Goal: Navigation & Orientation: Find specific page/section

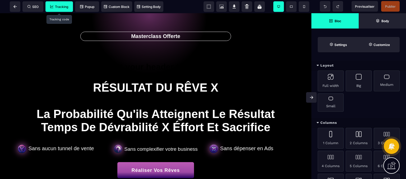
click at [57, 5] on span "Tracking" at bounding box center [59, 7] width 18 height 4
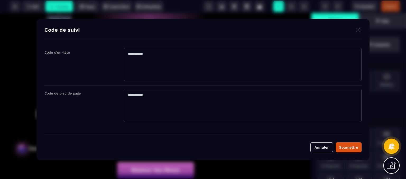
click at [357, 27] on img "Modal window" at bounding box center [358, 30] width 6 height 7
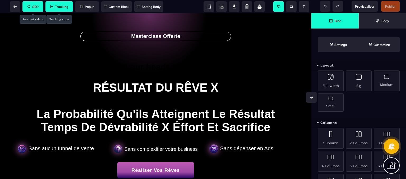
click at [40, 7] on span "SEO" at bounding box center [32, 6] width 21 height 11
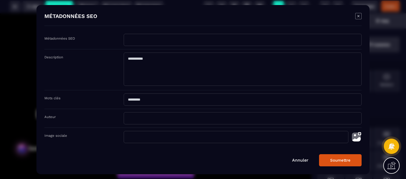
click at [358, 19] on icon "Modal window" at bounding box center [358, 16] width 6 height 6
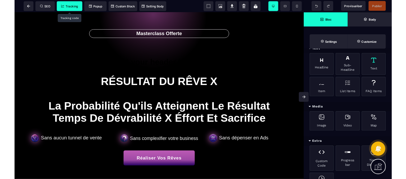
scroll to position [185, 0]
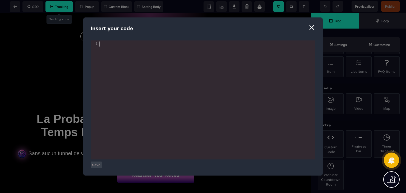
click at [313, 29] on div "⨯" at bounding box center [311, 27] width 7 height 10
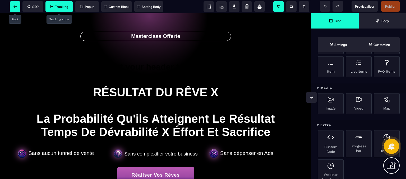
click at [15, 3] on span at bounding box center [15, 6] width 11 height 11
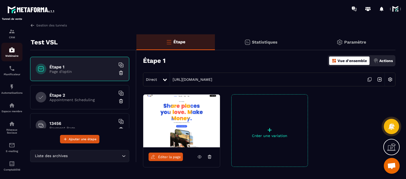
scroll to position [42, 0]
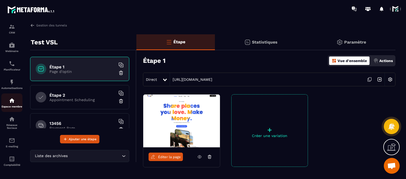
click at [8, 103] on div "Espace membre" at bounding box center [11, 102] width 21 height 11
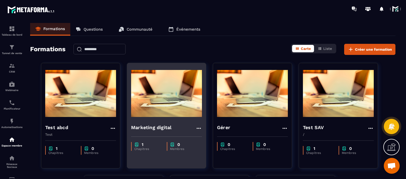
click at [147, 128] on h4 "Marketing digital" at bounding box center [151, 127] width 40 height 7
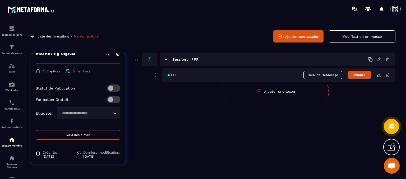
scroll to position [97, 0]
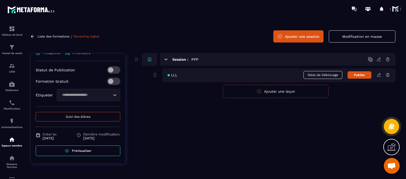
click at [76, 153] on link "Prévisualiser" at bounding box center [78, 151] width 85 height 11
click at [378, 73] on icon at bounding box center [378, 75] width 5 height 5
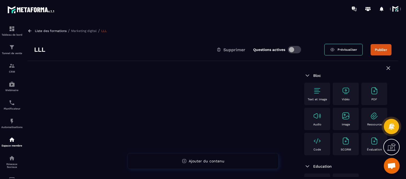
click at [314, 91] on img at bounding box center [317, 91] width 8 height 8
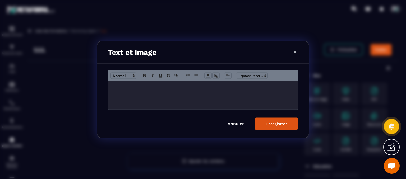
click at [294, 51] on icon "Modal window" at bounding box center [295, 52] width 2 height 2
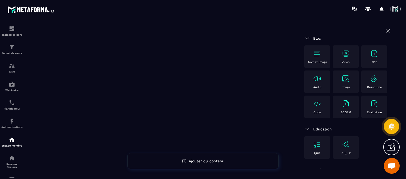
scroll to position [53, 0]
click at [317, 108] on img at bounding box center [317, 104] width 8 height 8
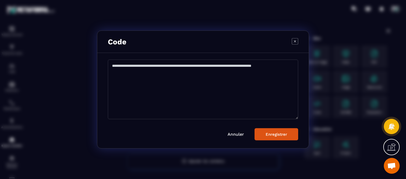
click at [292, 45] on div "Modal window" at bounding box center [295, 41] width 6 height 7
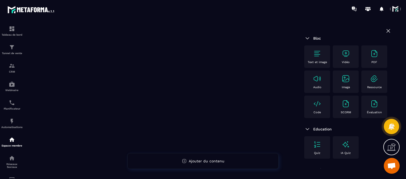
click at [292, 43] on textarea "Modal window" at bounding box center [203, 63] width 190 height 60
click at [343, 53] on img at bounding box center [345, 53] width 8 height 8
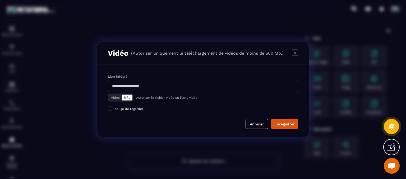
click at [116, 95] on button "Vidéo" at bounding box center [115, 98] width 13 height 6
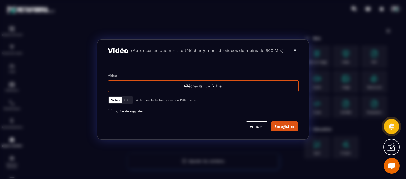
click at [297, 50] on icon "Modal window" at bounding box center [295, 50] width 6 height 6
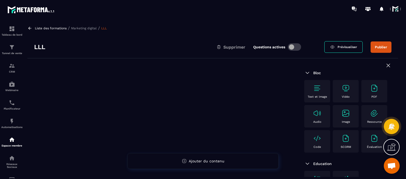
scroll to position [0, 0]
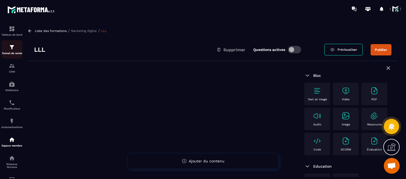
click at [16, 47] on div "Tunnel de vente" at bounding box center [11, 49] width 21 height 11
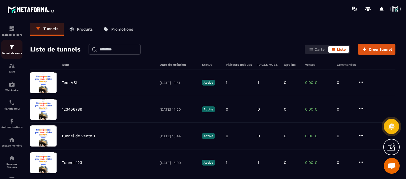
click at [15, 48] on div "Tunnel de vente" at bounding box center [11, 49] width 21 height 11
click at [76, 29] on link "Produits" at bounding box center [81, 29] width 34 height 13
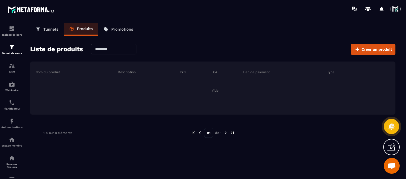
click at [45, 32] on link "Tunnels" at bounding box center [47, 29] width 34 height 13
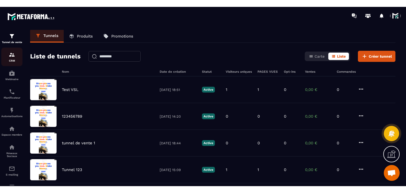
scroll to position [42, 0]
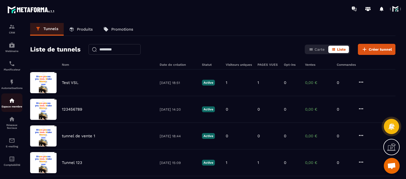
click at [7, 105] on p "Espace membre" at bounding box center [11, 106] width 21 height 3
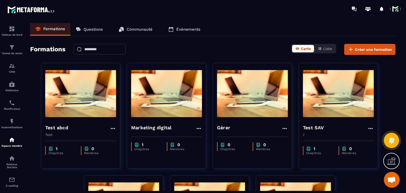
click at [394, 4] on span at bounding box center [395, 9] width 11 height 11
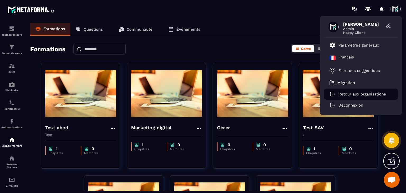
click at [353, 94] on p "Retour aux organisations" at bounding box center [362, 94] width 48 height 5
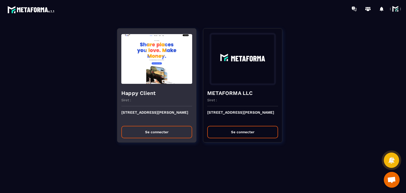
click at [162, 130] on button "Se connecter" at bounding box center [156, 132] width 71 height 12
